Goal: Register for event/course

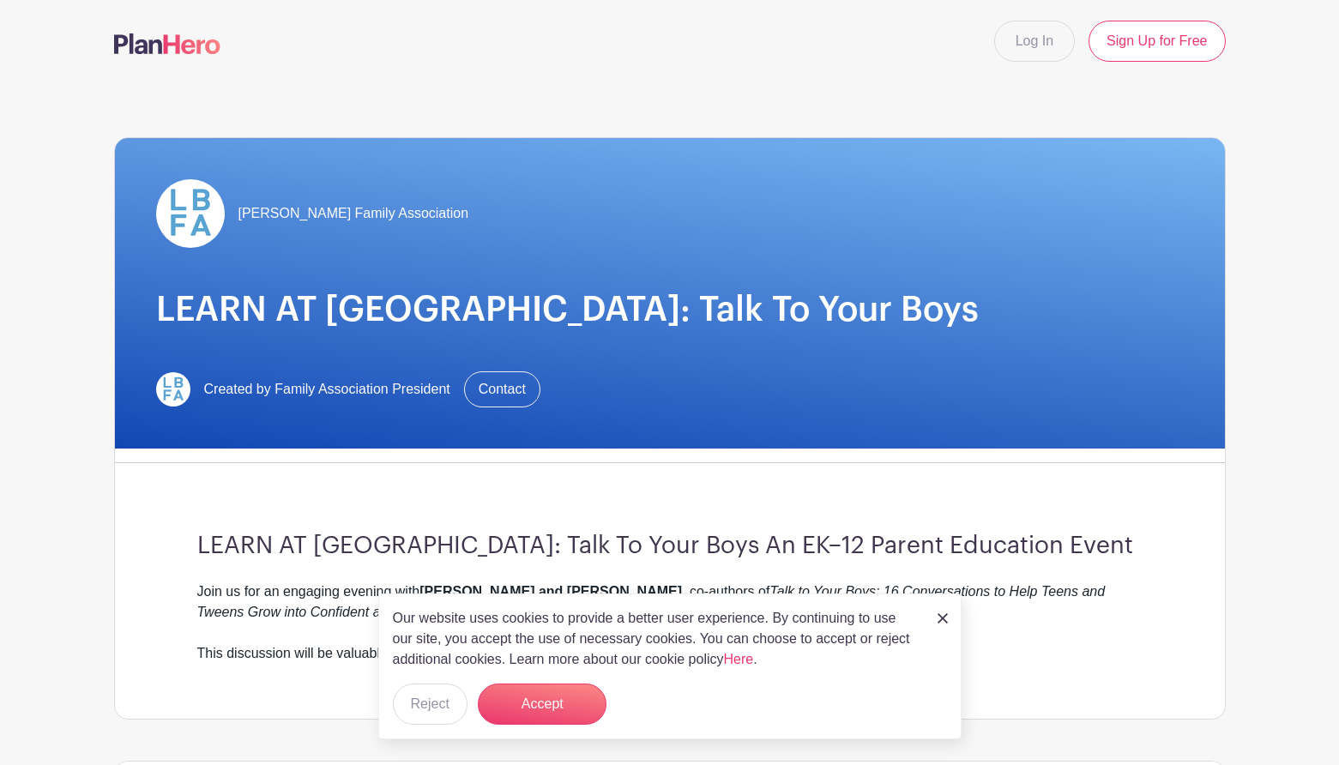
click at [939, 618] on img at bounding box center [943, 618] width 10 height 10
